Goal: Transaction & Acquisition: Purchase product/service

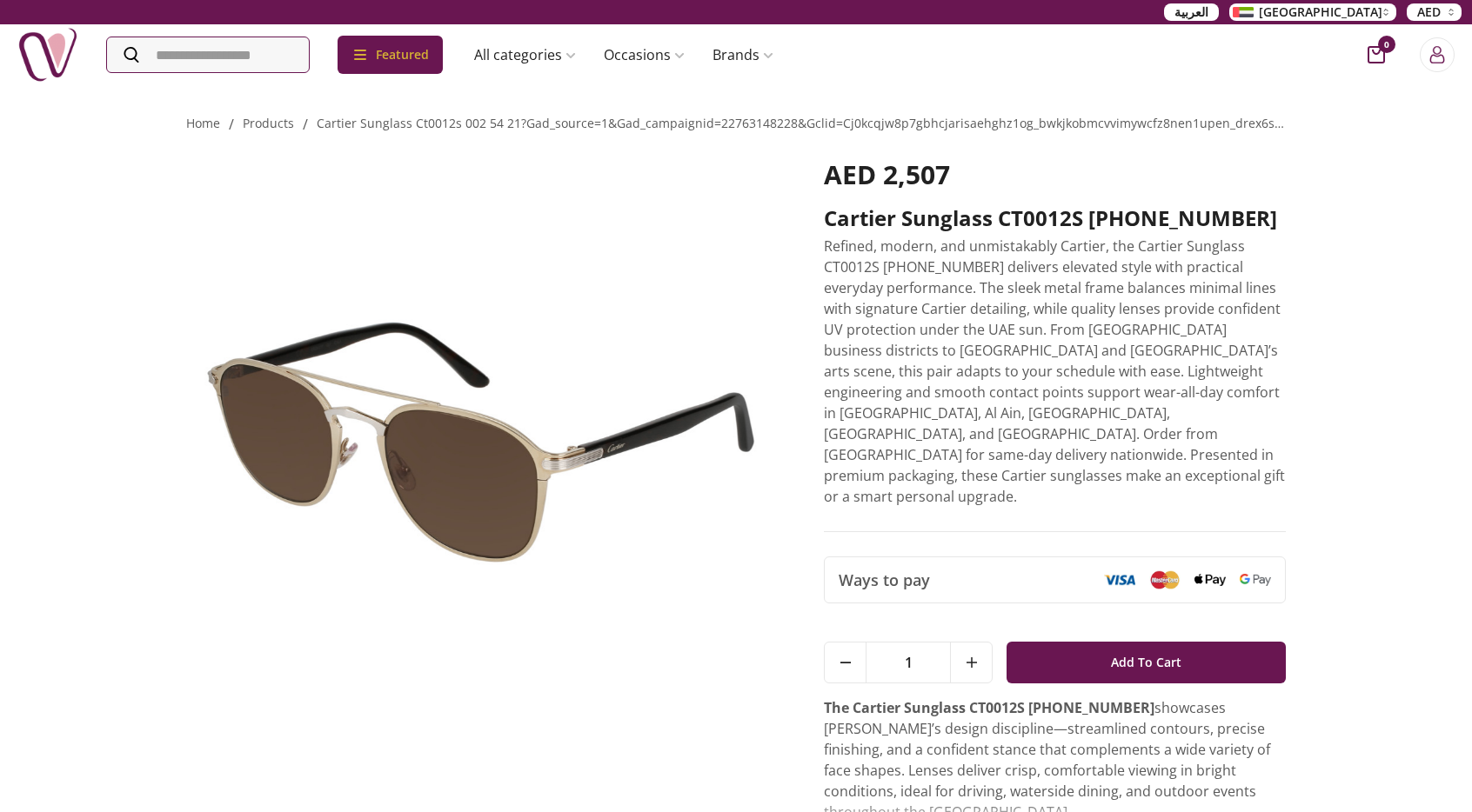
click at [93, 660] on div "Home / products / cartier sunglass ct0012s 002 54 21?gad_source=1&gad_campaigni…" at bounding box center [736, 575] width 1472 height 983
